Goal: Task Accomplishment & Management: Use online tool/utility

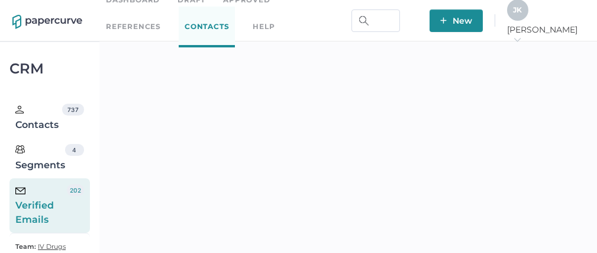
click at [529, 21] on div "J K" at bounding box center [517, 9] width 21 height 21
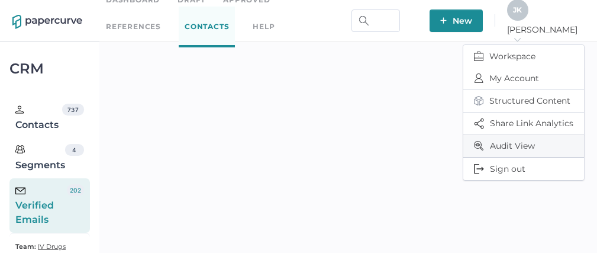
click at [494, 145] on span "Audit View" at bounding box center [523, 146] width 99 height 22
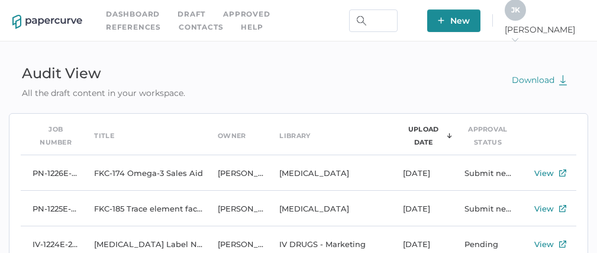
click at [526, 17] on div "J K" at bounding box center [515, 9] width 21 height 21
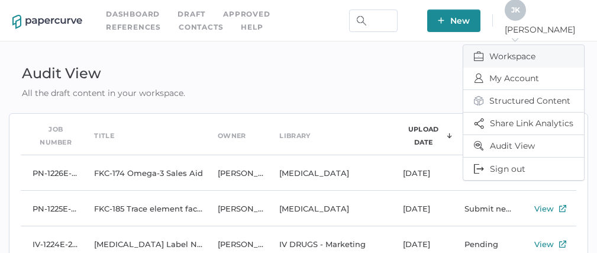
click at [504, 50] on span "Workspace" at bounding box center [523, 56] width 99 height 22
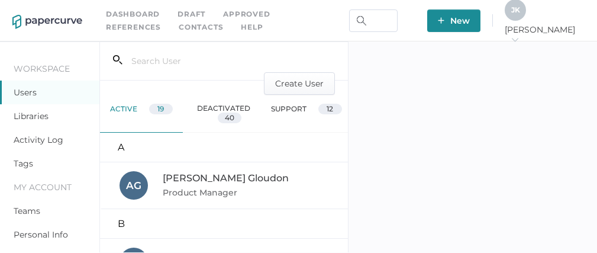
click at [32, 141] on link "Activity Log" at bounding box center [39, 139] width 50 height 11
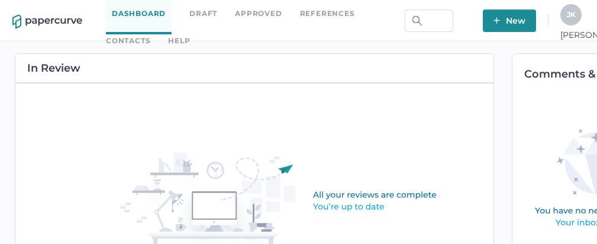
click at [150, 34] on link "Contacts" at bounding box center [128, 40] width 44 height 13
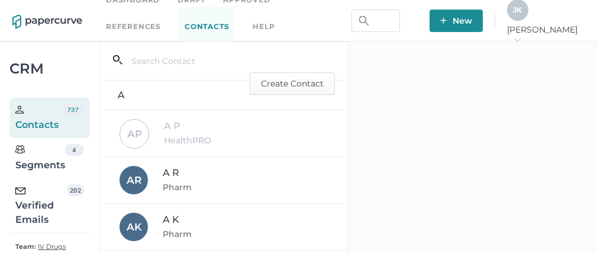
click at [35, 215] on div "Verified Emails" at bounding box center [40, 205] width 51 height 43
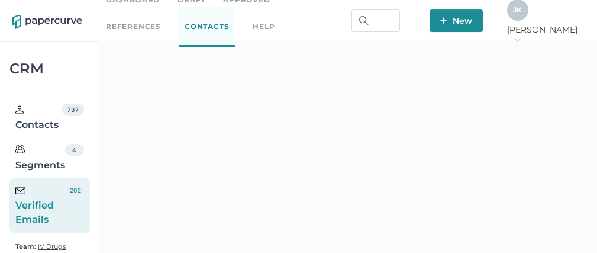
scroll to position [220, 0]
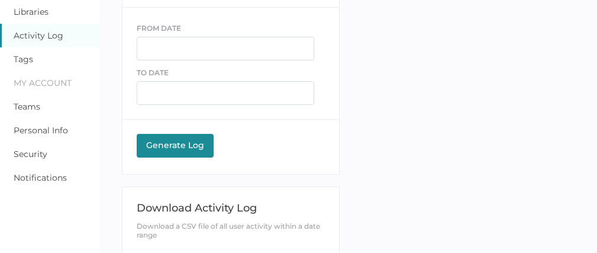
scroll to position [269, 0]
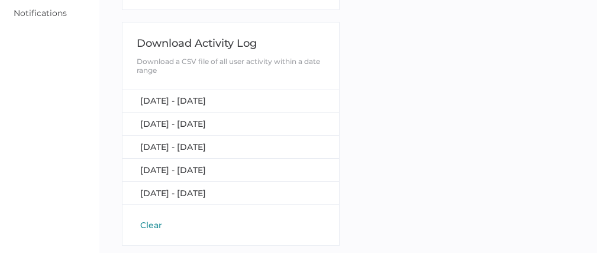
click at [149, 222] on button "Clear" at bounding box center [151, 225] width 29 height 12
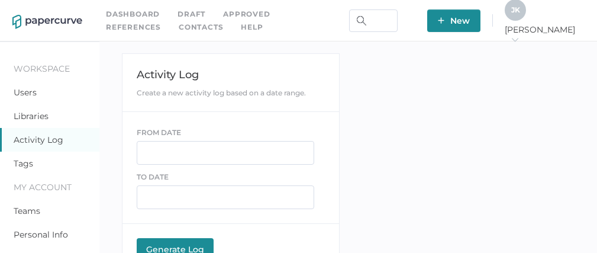
scroll to position [0, 0]
click at [234, 14] on link "Approved" at bounding box center [246, 14] width 47 height 13
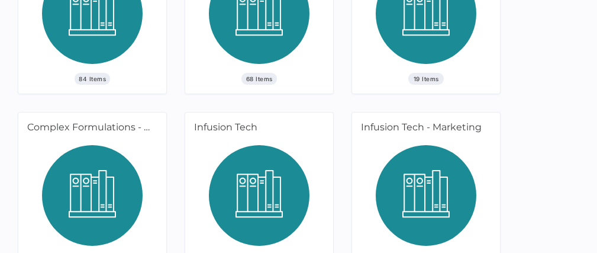
scroll to position [59, 0]
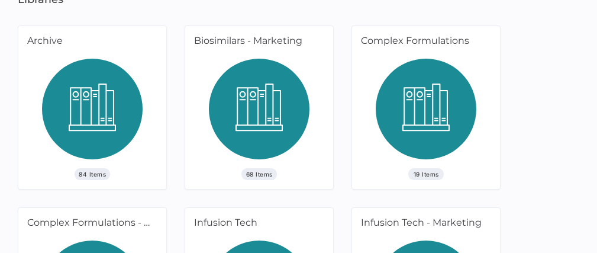
click at [236, 118] on img at bounding box center [259, 113] width 101 height 109
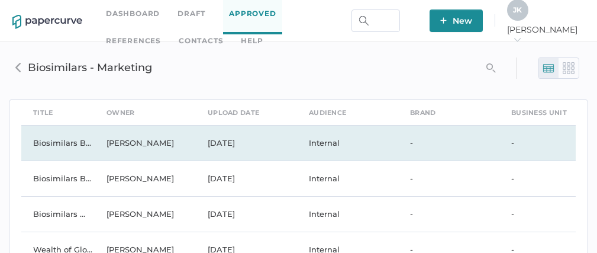
click at [229, 143] on td "Oct 21, 2020" at bounding box center [246, 143] width 101 height 36
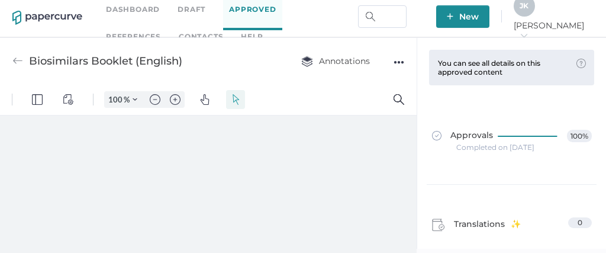
type input "72"
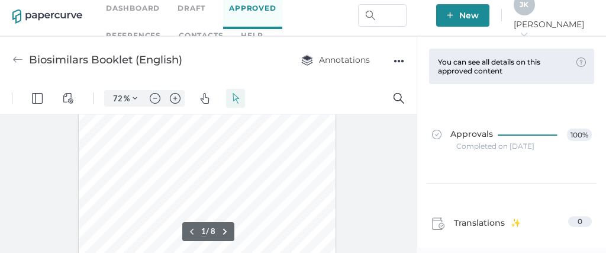
scroll to position [286, 0]
type input "1"
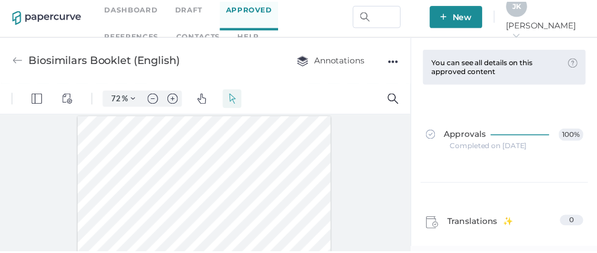
scroll to position [0, 0]
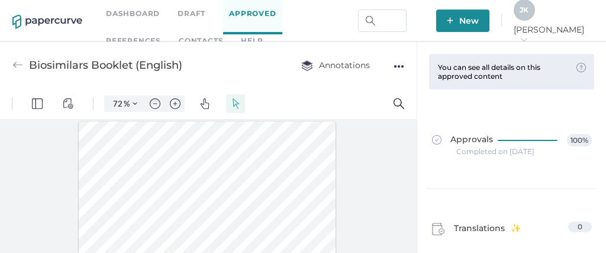
click at [529, 14] on span "J K" at bounding box center [524, 9] width 9 height 9
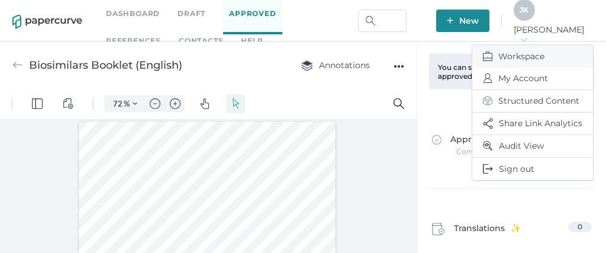
click at [521, 50] on span "Workspace" at bounding box center [532, 56] width 99 height 22
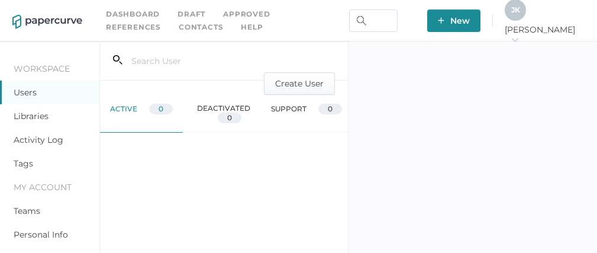
click at [44, 141] on link "Activity Log" at bounding box center [39, 139] width 50 height 11
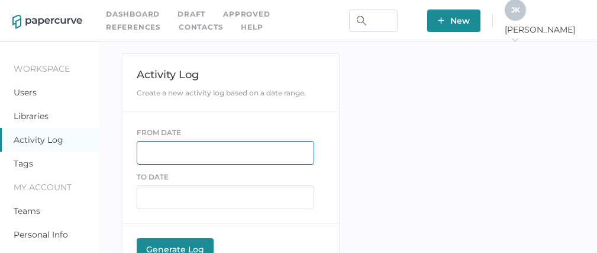
click at [162, 153] on input "text" at bounding box center [226, 153] width 178 height 24
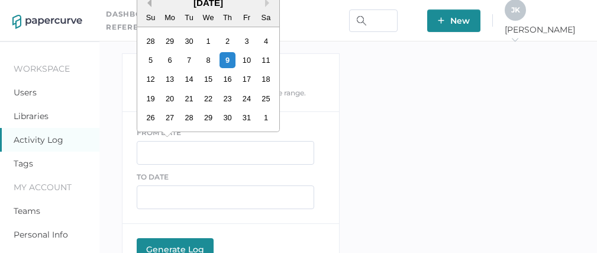
click at [149, 4] on button "Previous Month" at bounding box center [147, 3] width 8 height 8
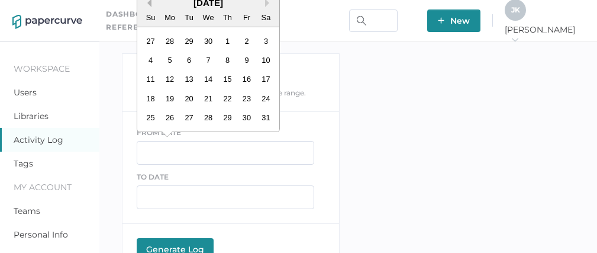
click at [149, 4] on button "Previous Month" at bounding box center [147, 3] width 8 height 8
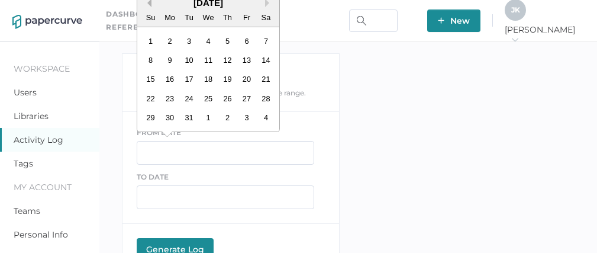
click at [149, 4] on button "Previous Month" at bounding box center [147, 3] width 8 height 8
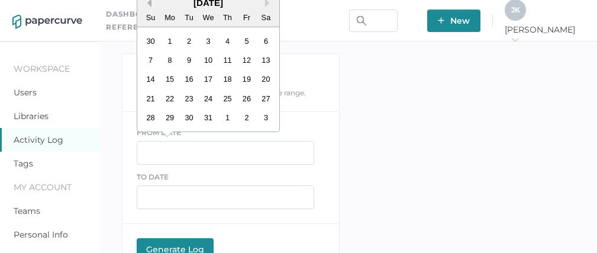
click at [149, 4] on button "Previous Month" at bounding box center [147, 3] width 8 height 8
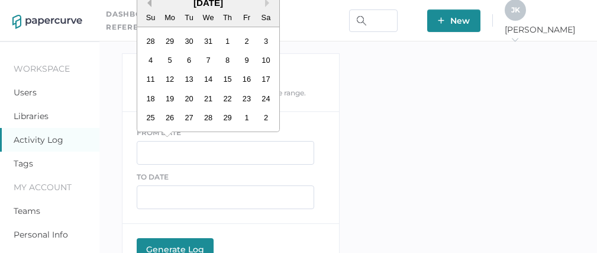
click at [149, 4] on button "Previous Month" at bounding box center [147, 3] width 8 height 8
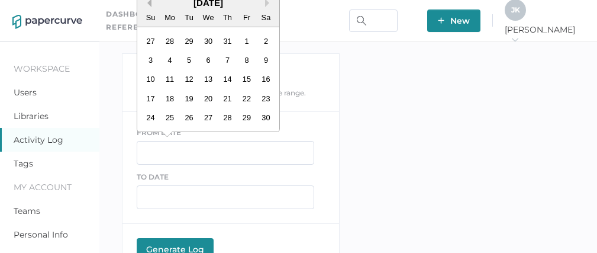
click at [149, 4] on button "Previous Month" at bounding box center [147, 3] width 8 height 8
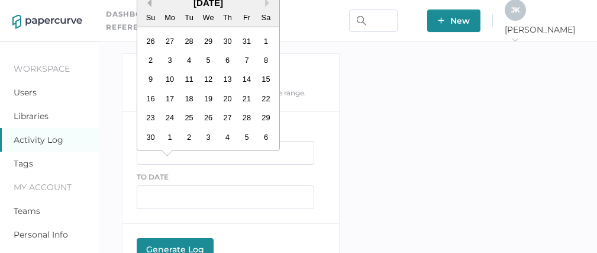
click at [149, 4] on button "Previous Month" at bounding box center [147, 3] width 8 height 8
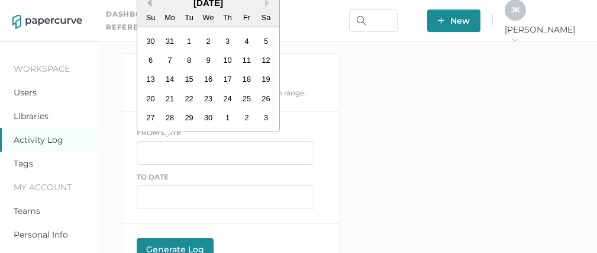
click at [149, 4] on button "Previous Month" at bounding box center [147, 3] width 8 height 8
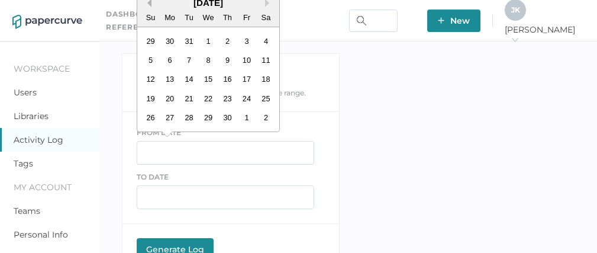
click at [149, 4] on button "Previous Month" at bounding box center [147, 3] width 8 height 8
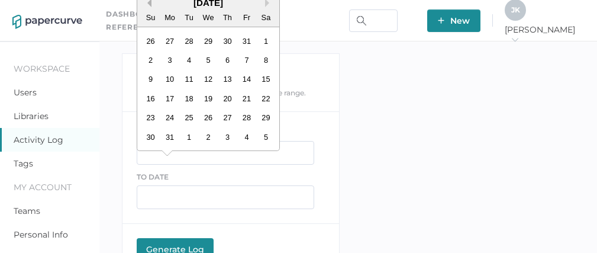
click at [149, 4] on button "Previous Month" at bounding box center [147, 3] width 8 height 8
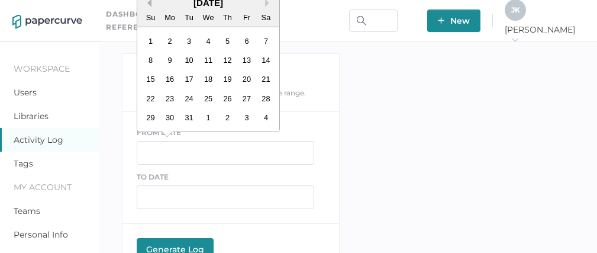
click at [149, 4] on button "Previous Month" at bounding box center [147, 3] width 8 height 8
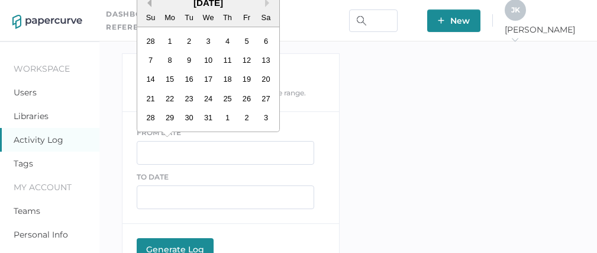
click at [149, 4] on button "Previous Month" at bounding box center [147, 3] width 8 height 8
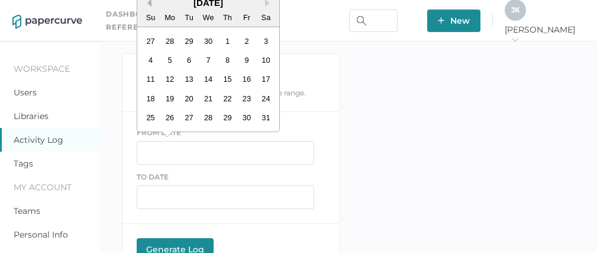
click at [149, 4] on button "Previous Month" at bounding box center [147, 3] width 8 height 8
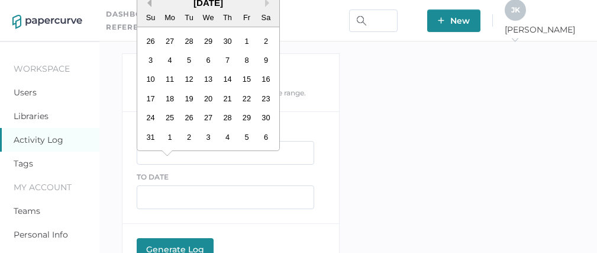
click at [149, 4] on button "Previous Month" at bounding box center [147, 3] width 8 height 8
click at [206, 45] on div "1" at bounding box center [209, 41] width 16 height 16
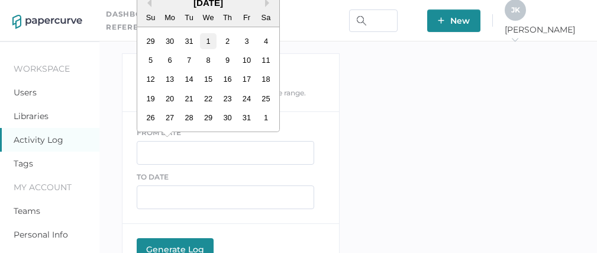
type input "01/01/2020"
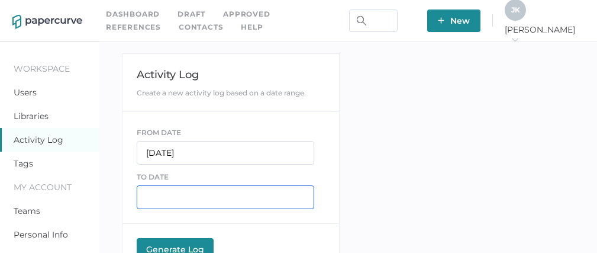
click at [169, 195] on input "text" at bounding box center [226, 197] width 178 height 24
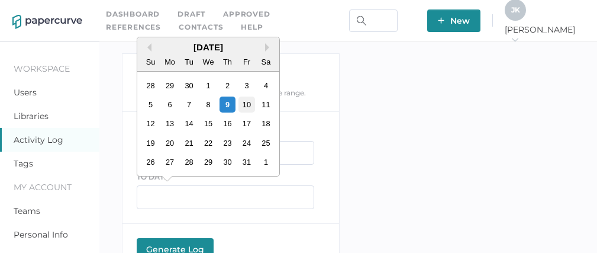
click at [248, 105] on div "10" at bounding box center [247, 104] width 16 height 16
type input "10/10/2025"
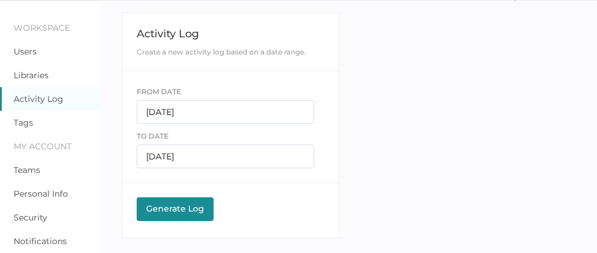
scroll to position [41, 0]
click at [175, 210] on div "Generate Log" at bounding box center [175, 207] width 65 height 11
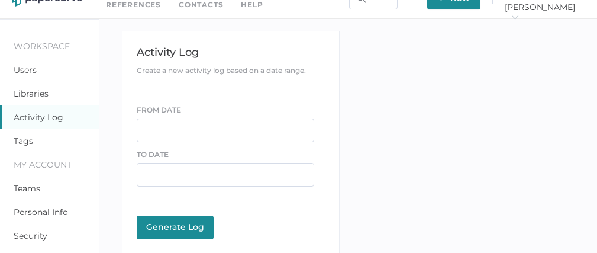
scroll to position [41, 0]
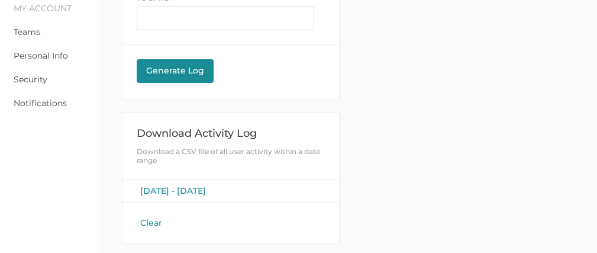
click at [206, 188] on span "[DATE] - [DATE]" at bounding box center [173, 190] width 66 height 11
